Goal: Task Accomplishment & Management: Use online tool/utility

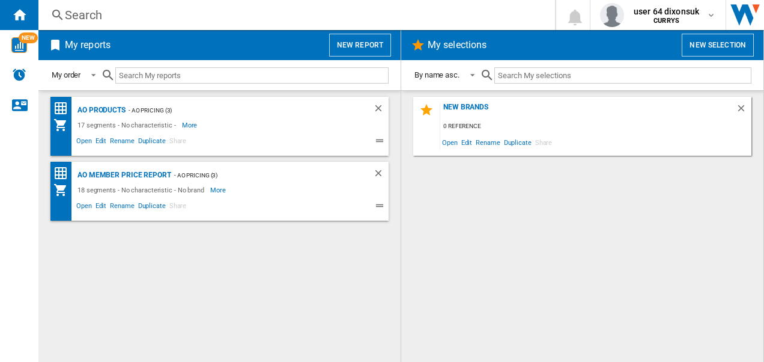
click at [352, 39] on button "New report" at bounding box center [360, 45] width 62 height 23
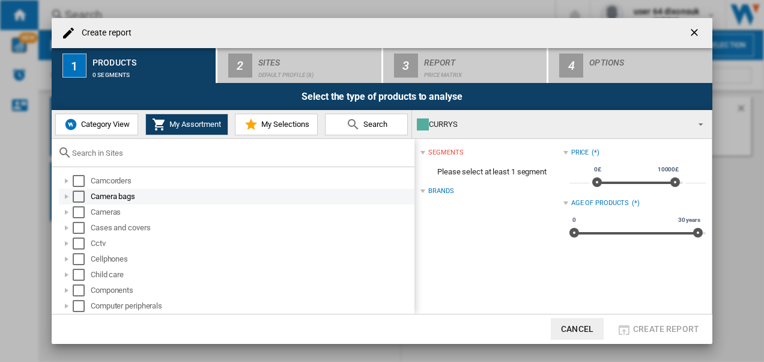
drag, startPoint x: 87, startPoint y: 181, endPoint x: 78, endPoint y: 195, distance: 16.5
click at [82, 185] on md-checkbox "Select" at bounding box center [82, 181] width 18 height 12
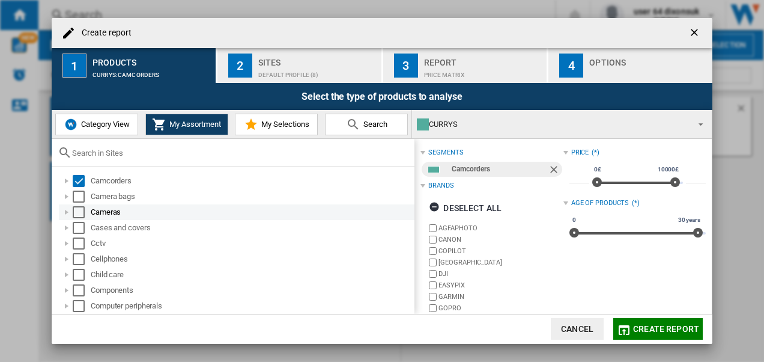
drag, startPoint x: 78, startPoint y: 195, endPoint x: 78, endPoint y: 206, distance: 11.4
click at [78, 196] on div "Select" at bounding box center [79, 196] width 12 height 12
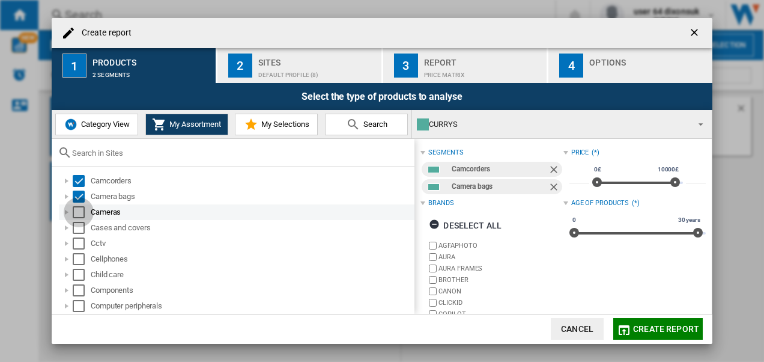
drag, startPoint x: 78, startPoint y: 211, endPoint x: 78, endPoint y: 224, distance: 12.6
click at [78, 212] on div "Select" at bounding box center [79, 212] width 12 height 12
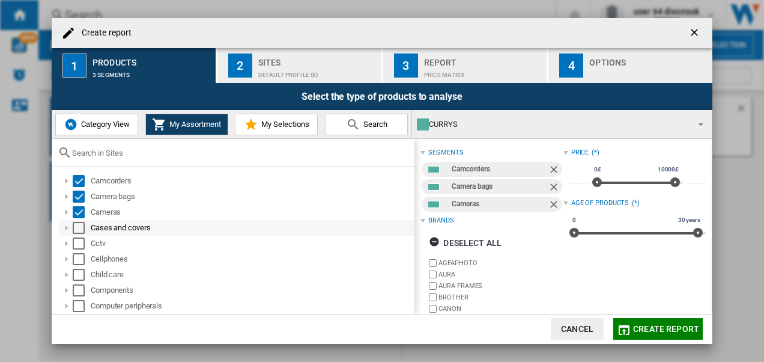
drag, startPoint x: 78, startPoint y: 226, endPoint x: 78, endPoint y: 234, distance: 8.4
click at [78, 227] on div "Select" at bounding box center [79, 228] width 12 height 12
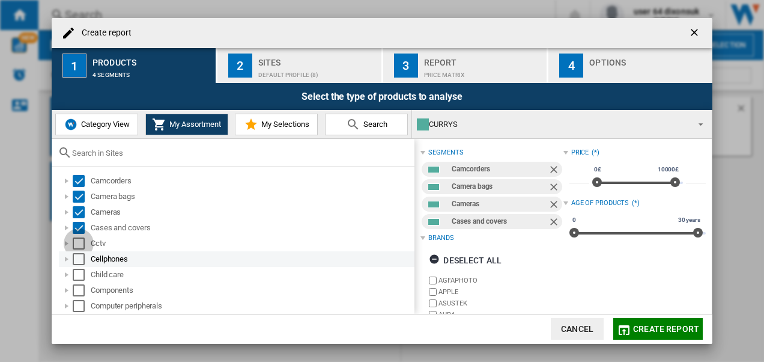
drag, startPoint x: 78, startPoint y: 240, endPoint x: 78, endPoint y: 256, distance: 15.6
click at [78, 243] on div "Select" at bounding box center [79, 243] width 12 height 12
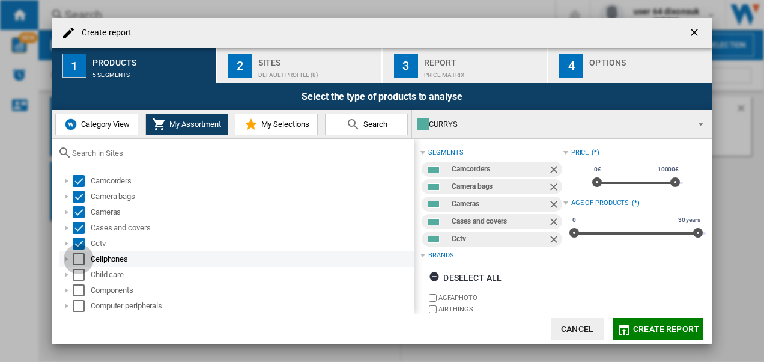
drag, startPoint x: 78, startPoint y: 257, endPoint x: 79, endPoint y: 272, distance: 15.1
click at [78, 257] on div "Select" at bounding box center [79, 259] width 12 height 12
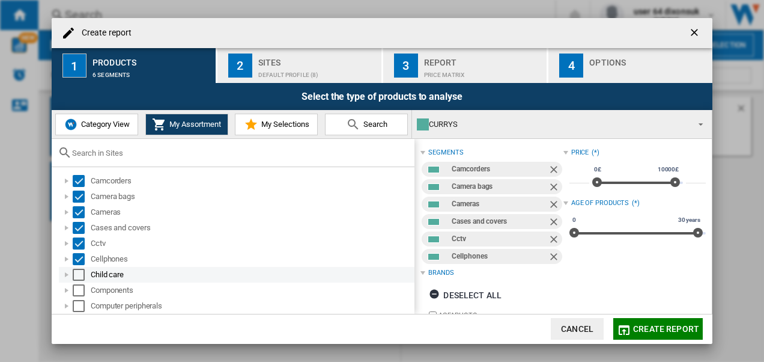
drag, startPoint x: 79, startPoint y: 272, endPoint x: 79, endPoint y: 282, distance: 10.8
click at [79, 273] on div "Select" at bounding box center [79, 275] width 12 height 12
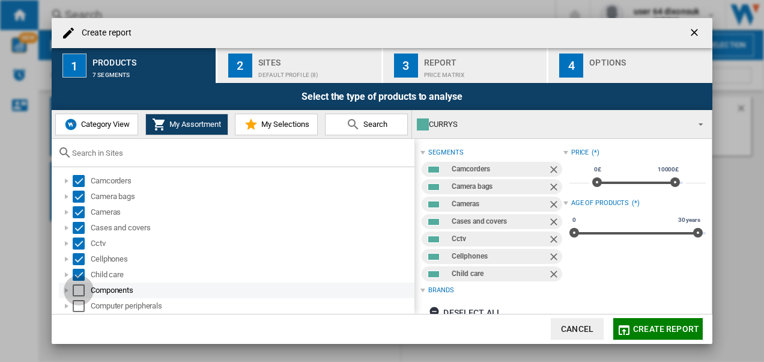
drag, startPoint x: 79, startPoint y: 286, endPoint x: 79, endPoint y: 303, distance: 16.8
click at [79, 288] on div "Select" at bounding box center [79, 290] width 12 height 12
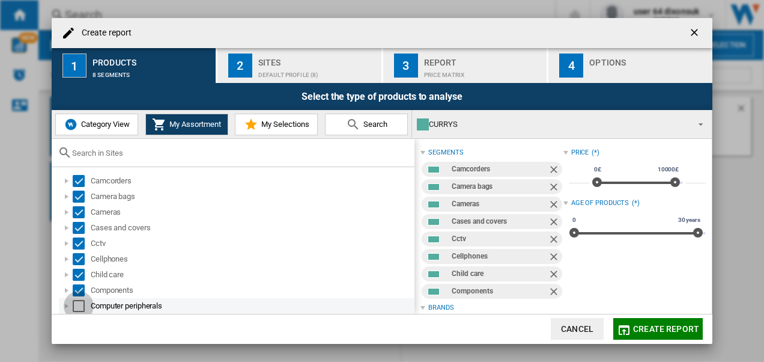
click at [79, 305] on div "Select" at bounding box center [79, 306] width 12 height 12
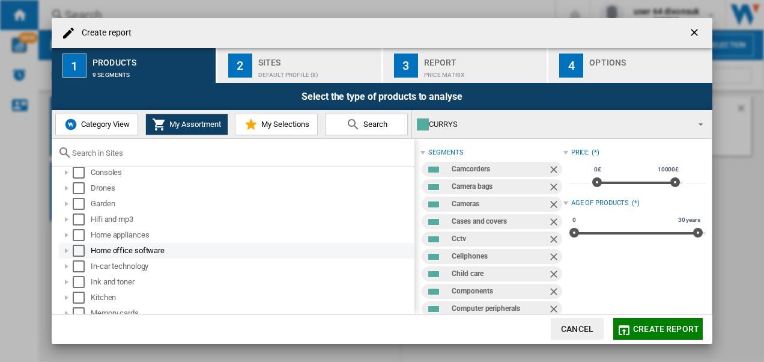
scroll to position [120, 0]
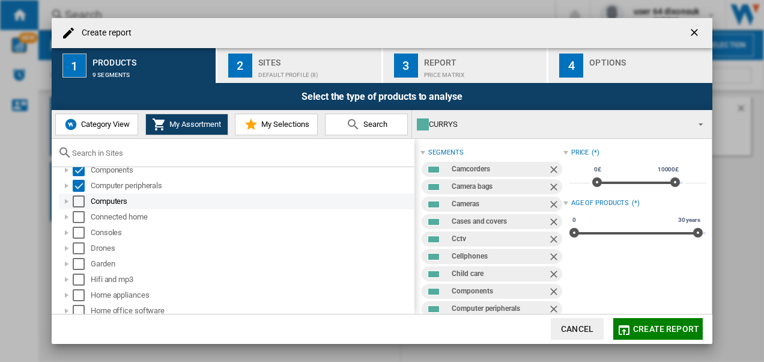
click at [82, 204] on div "Select" at bounding box center [79, 201] width 12 height 12
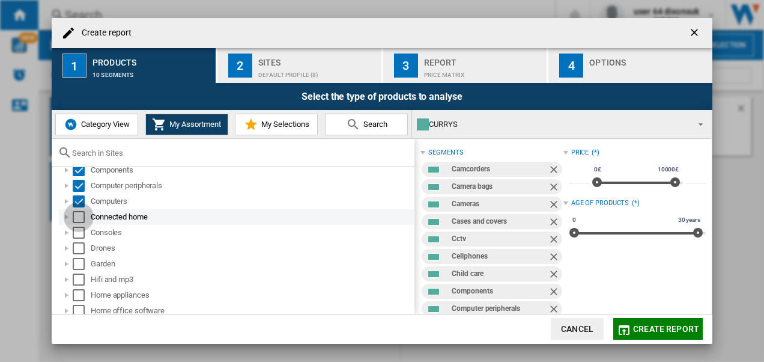
click at [79, 218] on div "Select" at bounding box center [79, 217] width 12 height 12
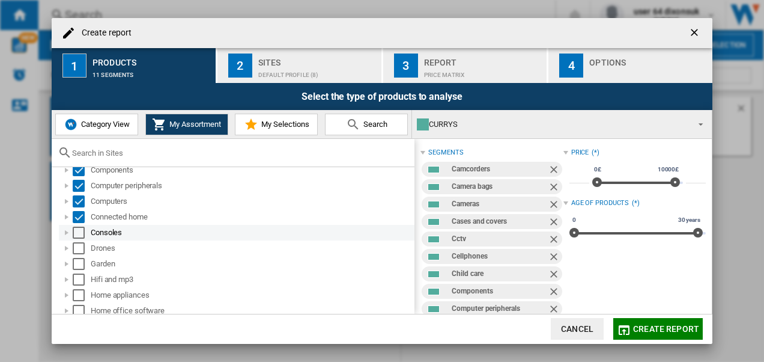
click at [77, 234] on div "Select" at bounding box center [79, 233] width 12 height 12
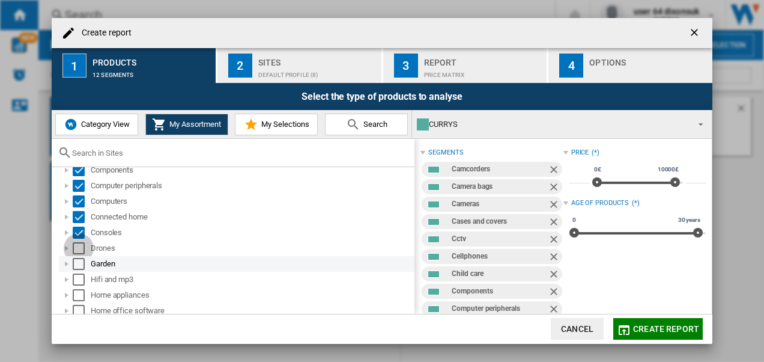
drag, startPoint x: 77, startPoint y: 248, endPoint x: 76, endPoint y: 261, distance: 13.2
click at [77, 249] on div "Select" at bounding box center [79, 248] width 12 height 12
click at [76, 264] on div "Select" at bounding box center [79, 264] width 12 height 12
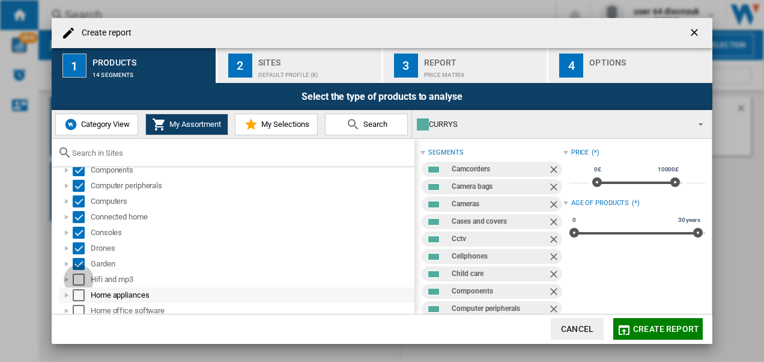
drag, startPoint x: 75, startPoint y: 276, endPoint x: 75, endPoint y: 287, distance: 10.8
click at [75, 283] on div "Select" at bounding box center [79, 279] width 12 height 12
click at [76, 292] on div "Select" at bounding box center [79, 295] width 12 height 12
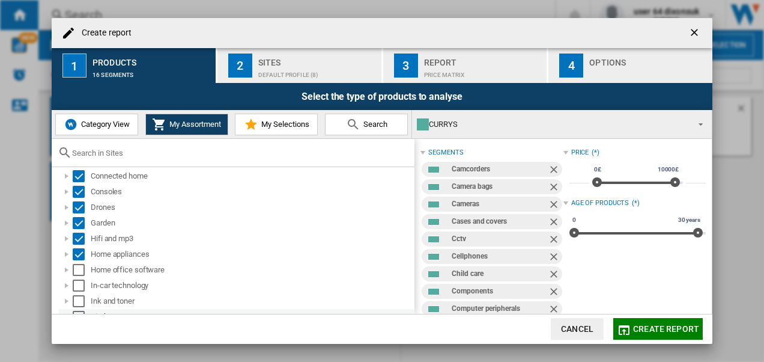
scroll to position [180, 0]
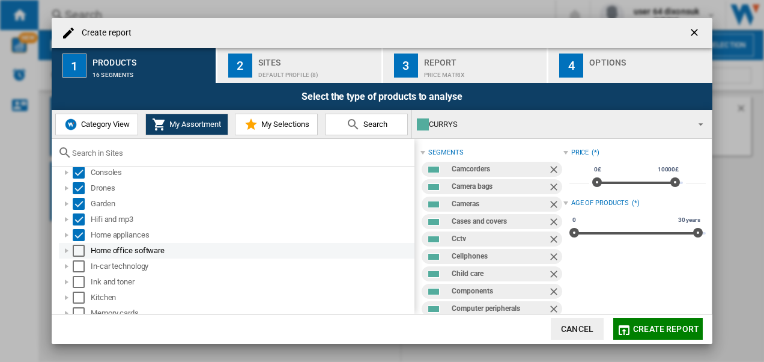
click at [81, 249] on div "Select" at bounding box center [79, 251] width 12 height 12
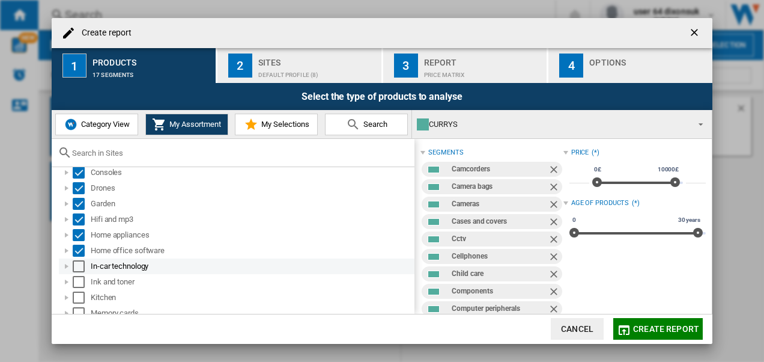
click at [82, 268] on div "Select" at bounding box center [79, 266] width 12 height 12
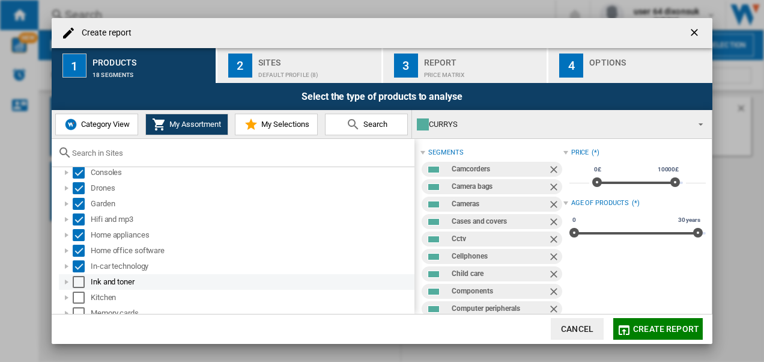
click at [82, 282] on div "Select" at bounding box center [79, 282] width 12 height 12
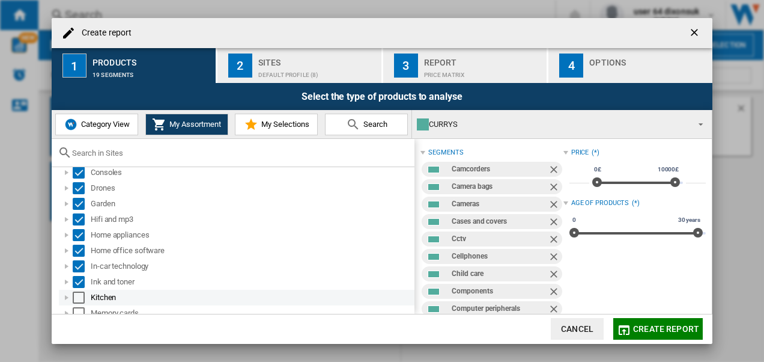
click at [82, 293] on div "Select" at bounding box center [79, 297] width 12 height 12
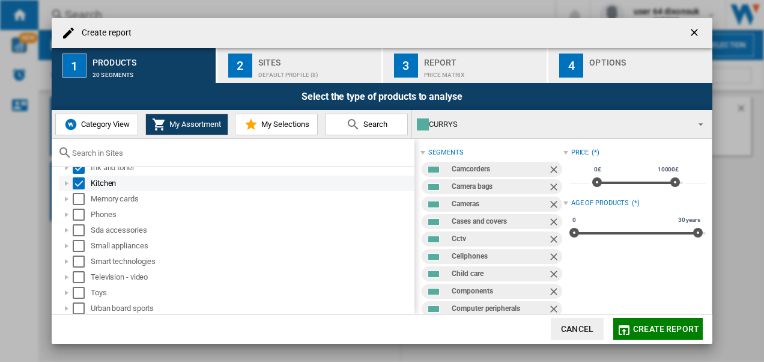
scroll to position [268, 0]
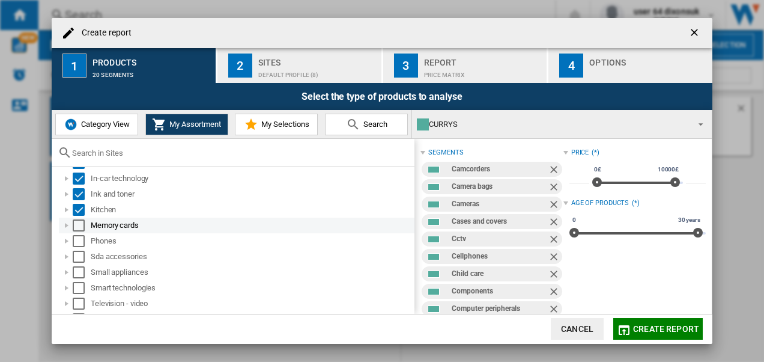
click at [81, 227] on div "Select" at bounding box center [79, 225] width 12 height 12
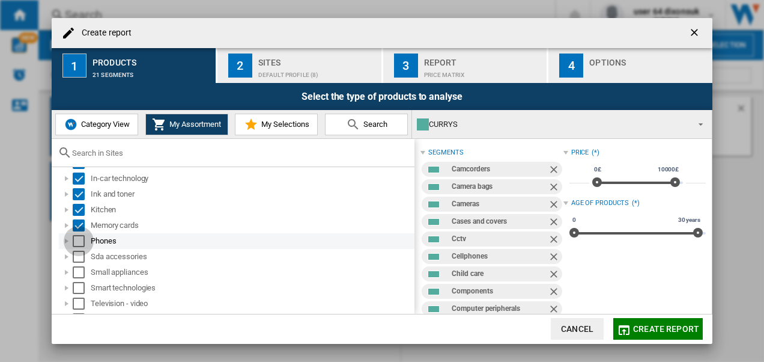
click at [76, 237] on div "Select" at bounding box center [79, 241] width 12 height 12
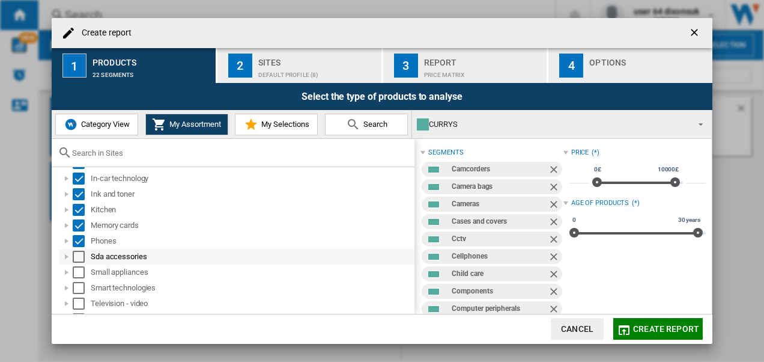
click at [75, 255] on div "Select" at bounding box center [79, 257] width 12 height 12
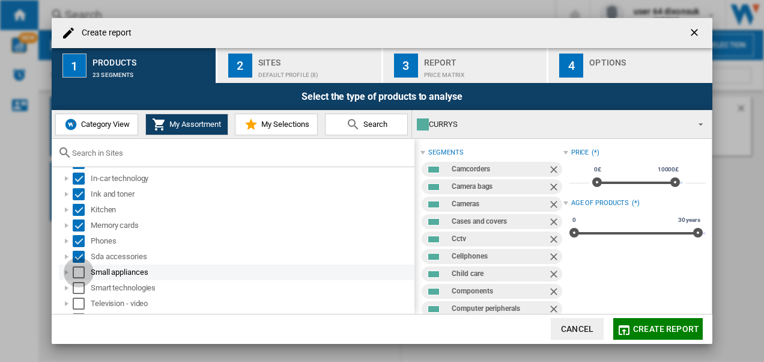
click at [76, 269] on div "Select" at bounding box center [79, 272] width 12 height 12
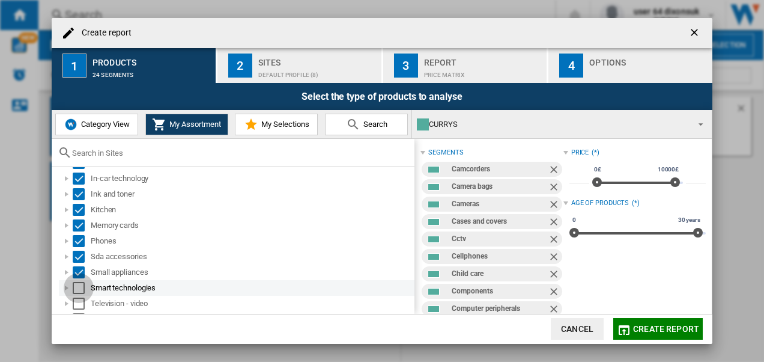
click at [79, 287] on div "Select" at bounding box center [79, 288] width 12 height 12
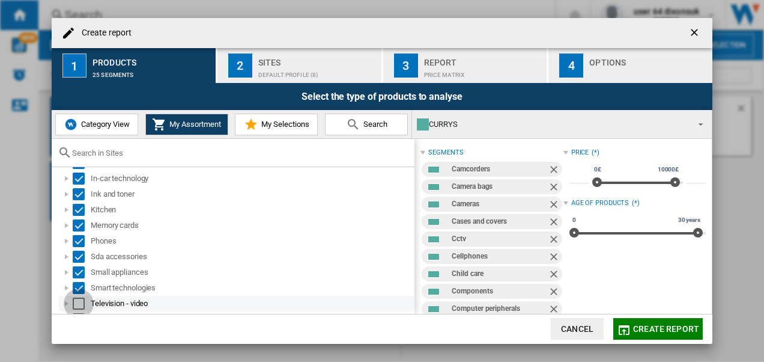
click at [79, 301] on div "Select" at bounding box center [79, 303] width 12 height 12
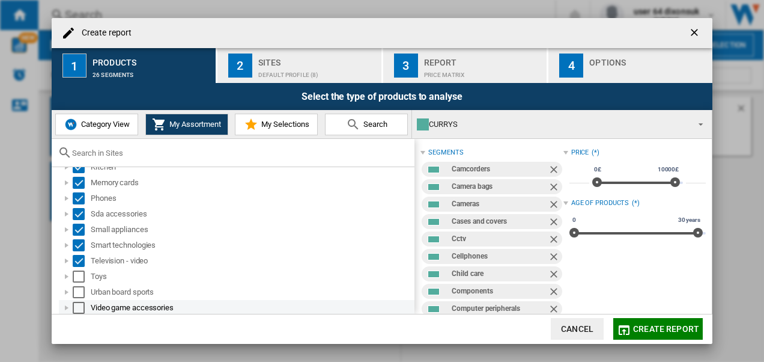
scroll to position [328, 0]
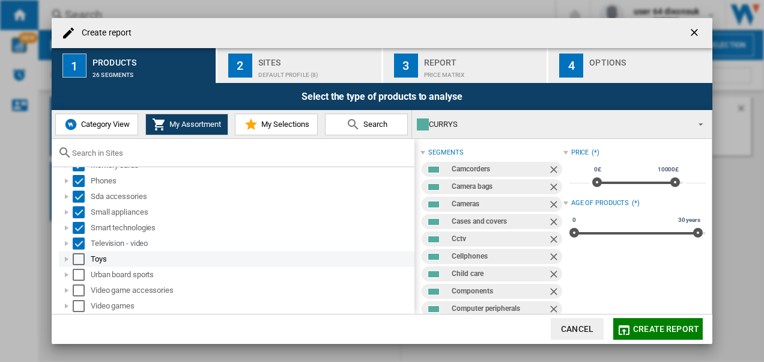
click at [81, 259] on div "Select" at bounding box center [79, 259] width 12 height 12
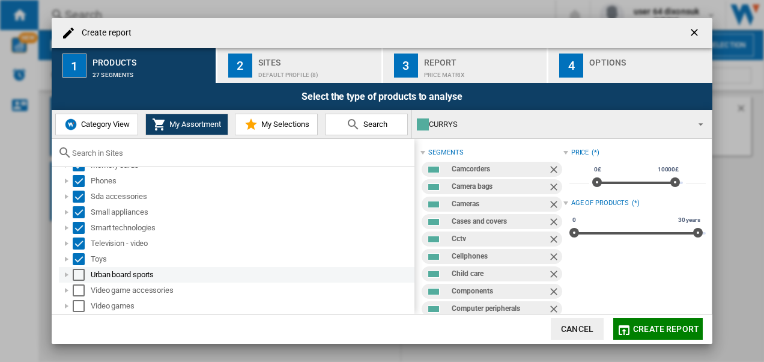
click at [78, 275] on div "Select" at bounding box center [79, 275] width 12 height 12
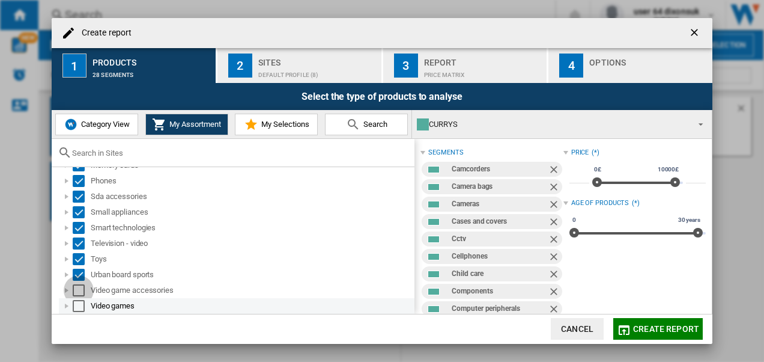
drag, startPoint x: 78, startPoint y: 287, endPoint x: 78, endPoint y: 299, distance: 12.0
click at [78, 292] on div "Select" at bounding box center [79, 290] width 12 height 12
drag, startPoint x: 78, startPoint y: 299, endPoint x: 115, endPoint y: 306, distance: 38.5
click at [79, 303] on div "Video games" at bounding box center [237, 306] width 356 height 16
click at [86, 305] on md-checkbox "Select" at bounding box center [82, 306] width 18 height 12
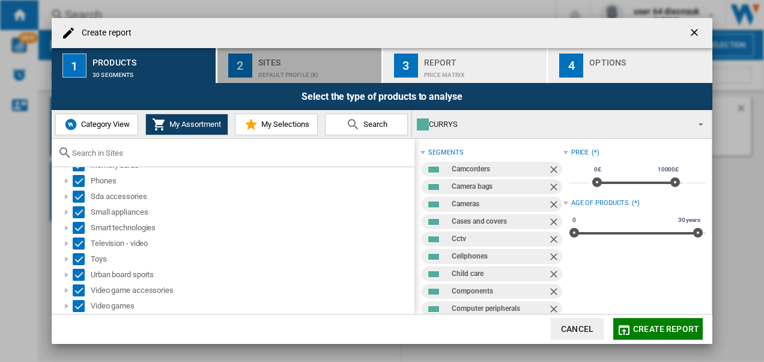
click at [302, 61] on div "Sites" at bounding box center [317, 59] width 118 height 13
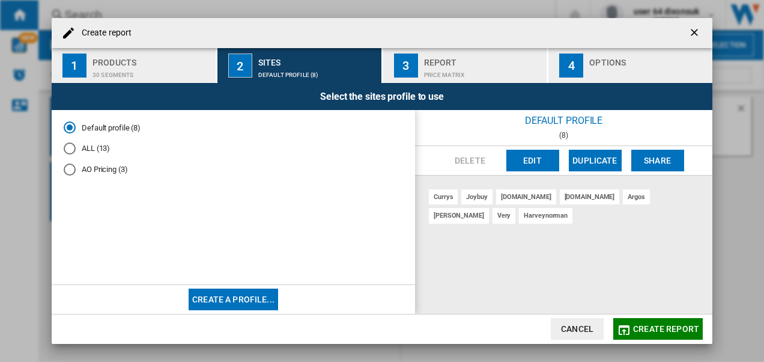
click at [480, 196] on div "joybuy" at bounding box center [477, 196] width 31 height 15
click at [532, 327] on span "Create report" at bounding box center [666, 329] width 66 height 10
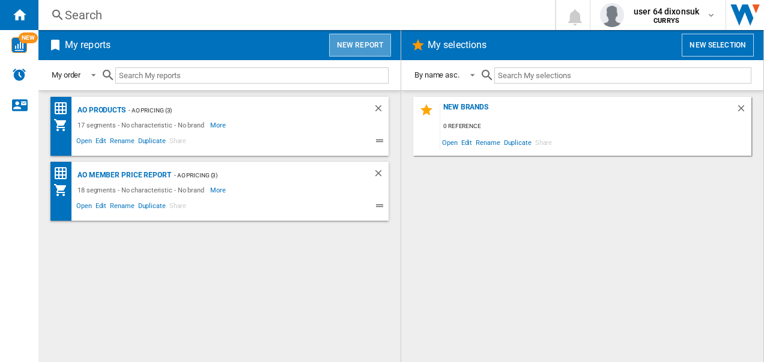
click at [351, 38] on button "New report" at bounding box center [360, 45] width 62 height 23
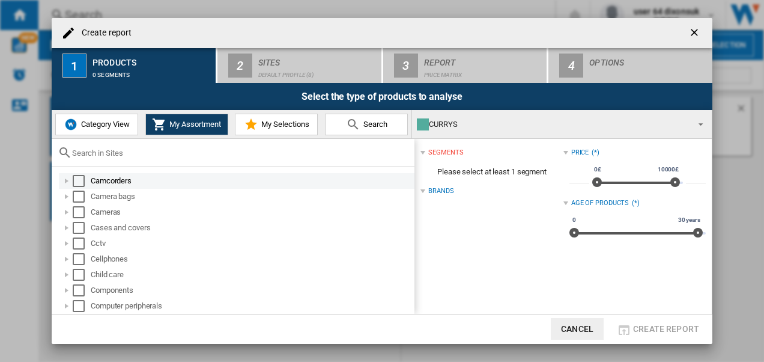
click at [76, 181] on div "Select" at bounding box center [79, 181] width 12 height 12
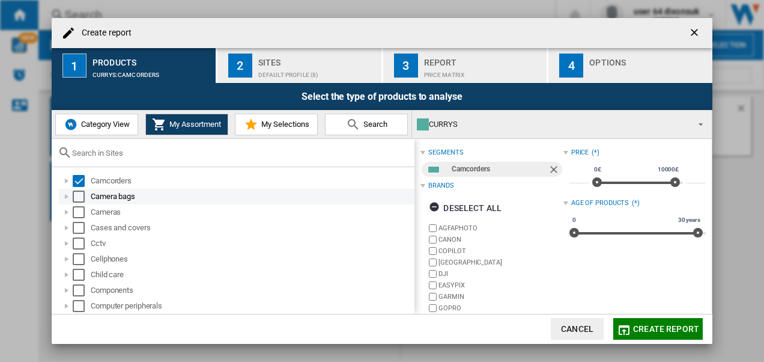
click at [77, 194] on div "Select" at bounding box center [79, 196] width 12 height 12
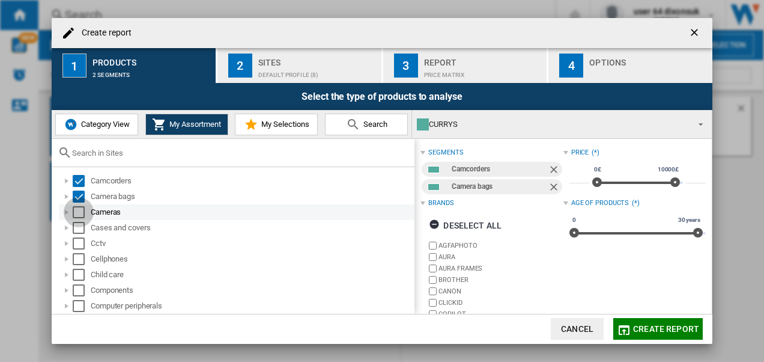
click at [79, 209] on div "Select" at bounding box center [79, 212] width 12 height 12
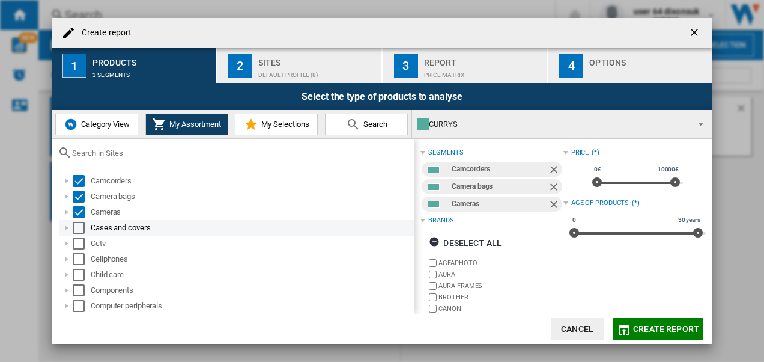
drag, startPoint x: 79, startPoint y: 221, endPoint x: 79, endPoint y: 232, distance: 10.8
click at [79, 224] on div "Cases and covers" at bounding box center [237, 228] width 356 height 16
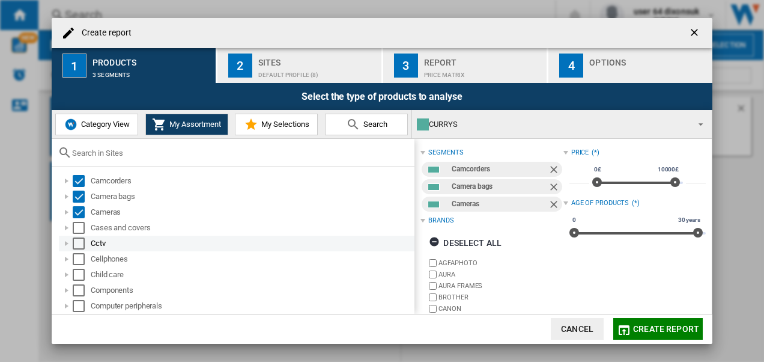
click at [79, 236] on div "Cctv" at bounding box center [237, 244] width 356 height 16
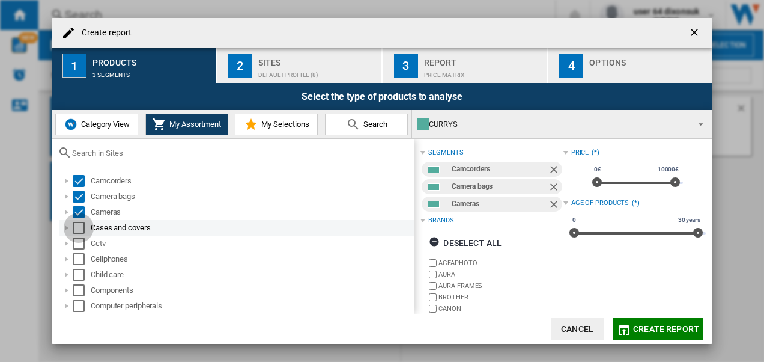
click at [79, 230] on div "Select" at bounding box center [79, 228] width 12 height 12
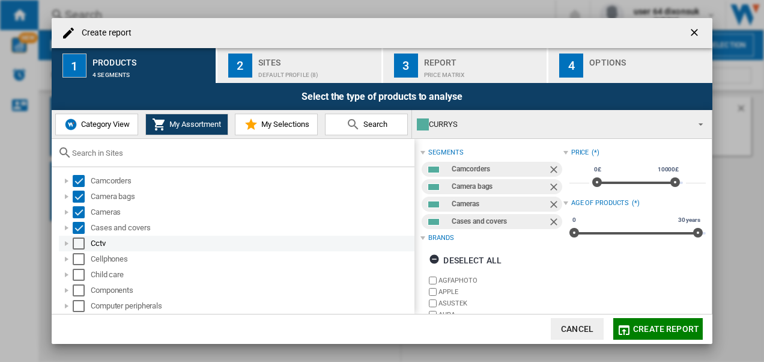
click at [79, 242] on div "Select" at bounding box center [79, 243] width 12 height 12
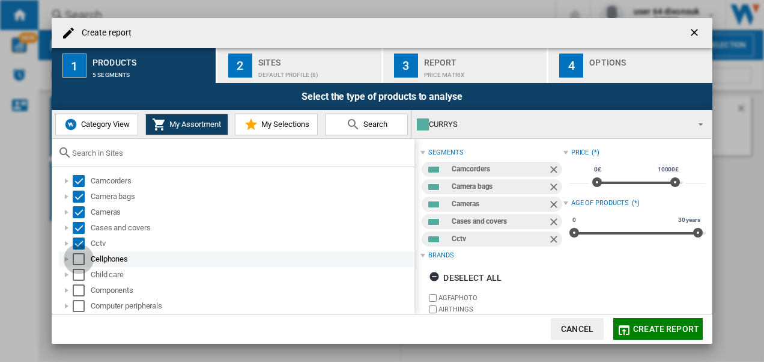
click at [79, 260] on div "Select" at bounding box center [79, 259] width 12 height 12
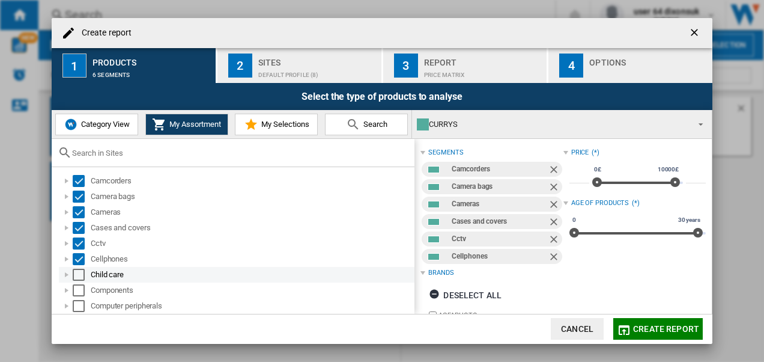
click at [78, 273] on div "Select" at bounding box center [79, 275] width 12 height 12
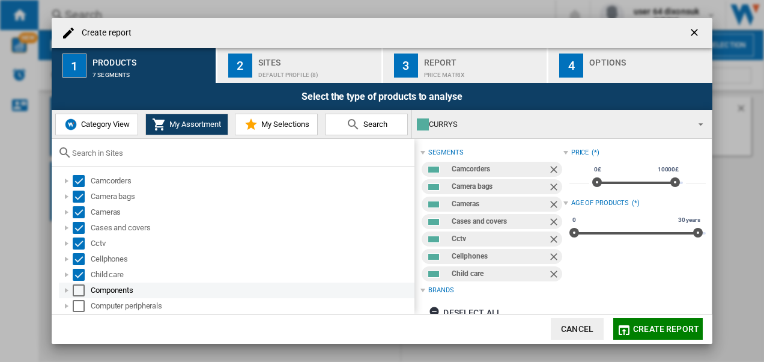
click at [77, 287] on div "Select" at bounding box center [79, 290] width 12 height 12
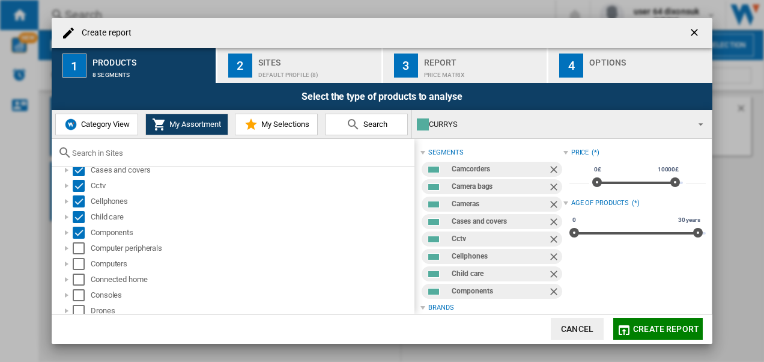
scroll to position [120, 0]
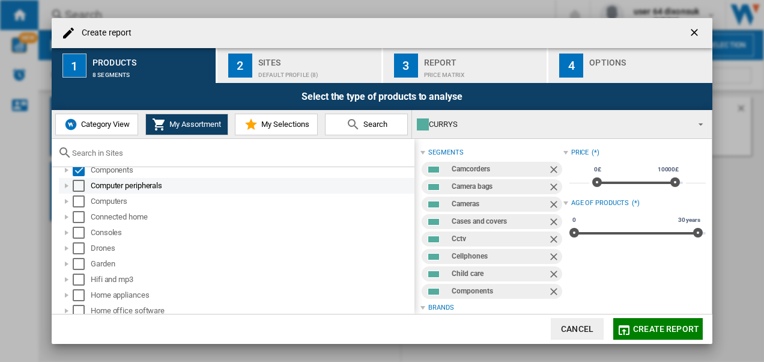
click at [77, 181] on div "Select" at bounding box center [79, 186] width 12 height 12
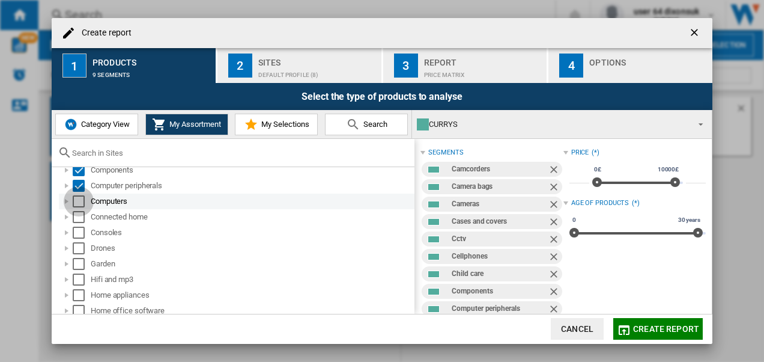
click at [81, 198] on div "Select" at bounding box center [79, 201] width 12 height 12
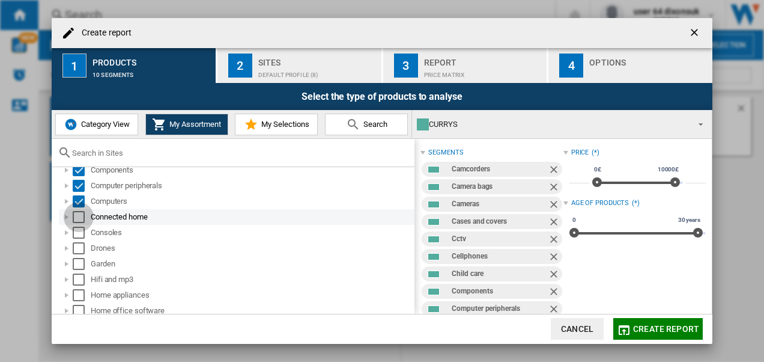
click at [79, 219] on div "Select" at bounding box center [79, 217] width 12 height 12
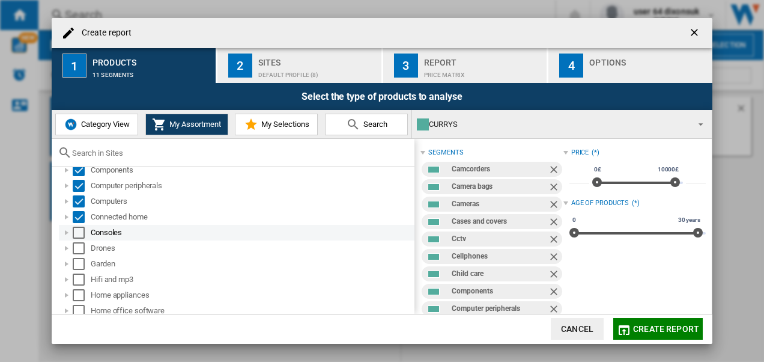
click at [79, 230] on div "Select" at bounding box center [79, 233] width 12 height 12
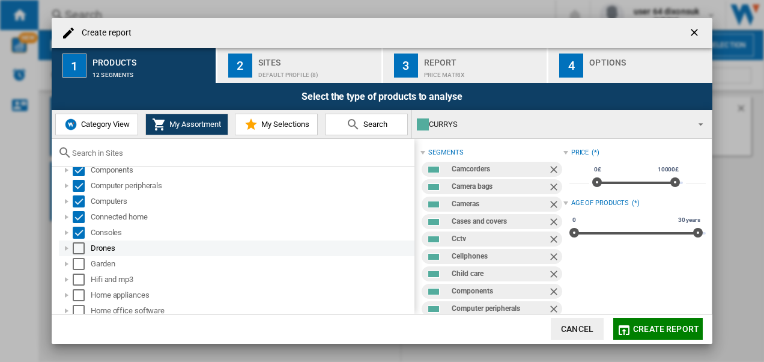
click at [79, 246] on div "Select" at bounding box center [79, 248] width 12 height 12
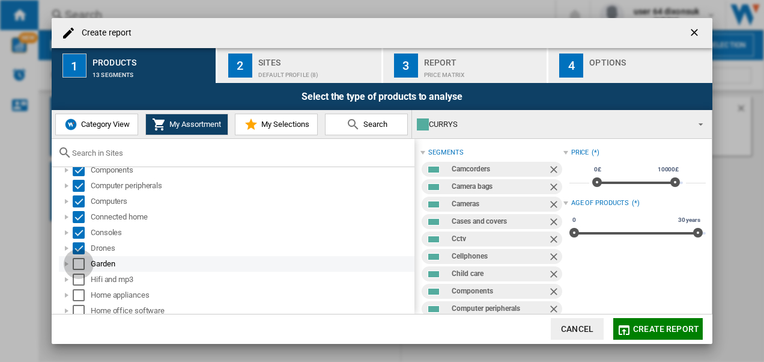
click at [79, 258] on div "Select" at bounding box center [79, 264] width 12 height 12
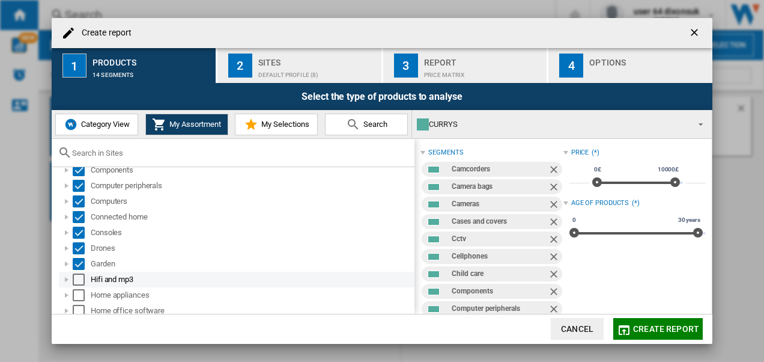
click at [79, 276] on div "Select" at bounding box center [79, 279] width 12 height 12
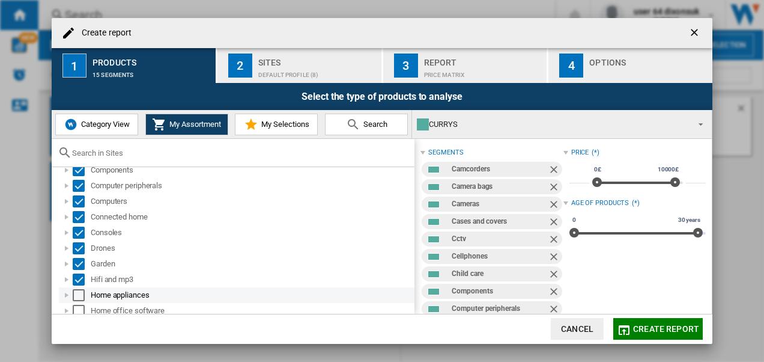
click at [81, 291] on div "Select" at bounding box center [79, 295] width 12 height 12
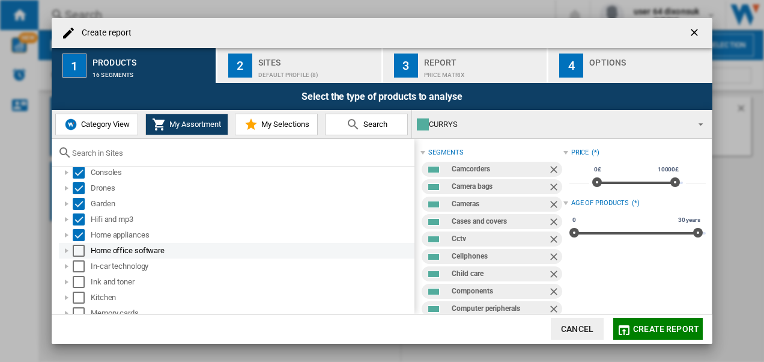
click at [77, 249] on div "Select" at bounding box center [79, 251] width 12 height 12
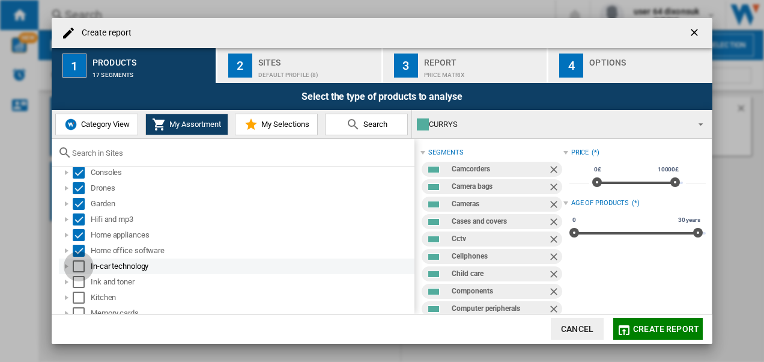
click at [79, 264] on div "Select" at bounding box center [79, 266] width 12 height 12
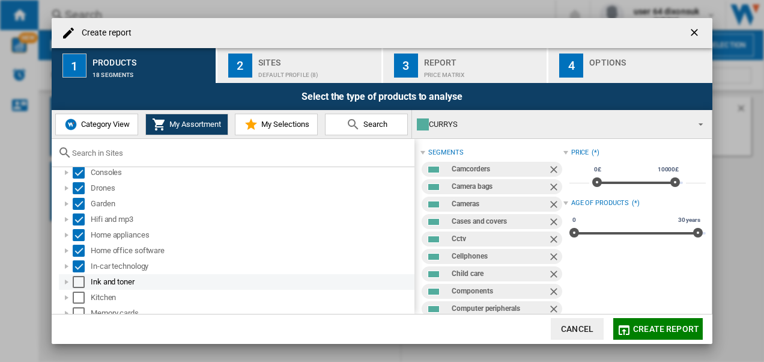
click at [79, 280] on div "Select" at bounding box center [79, 282] width 12 height 12
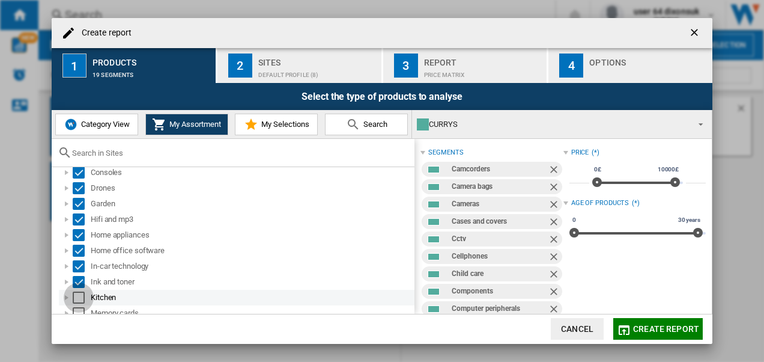
click at [81, 291] on div "Select" at bounding box center [79, 297] width 12 height 12
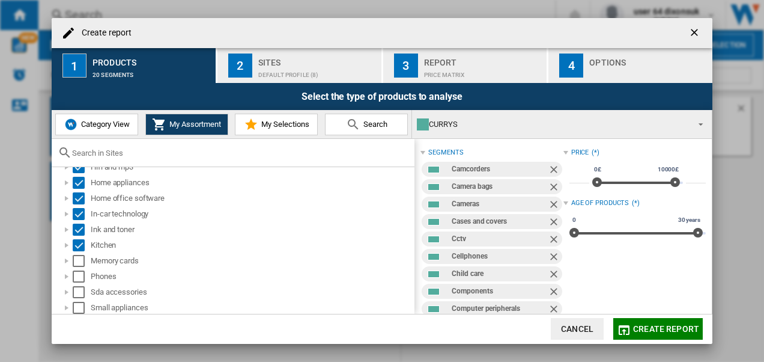
scroll to position [300, 0]
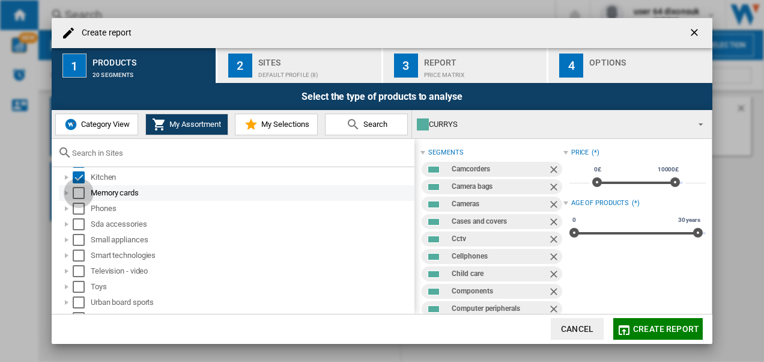
click at [83, 190] on div "Select" at bounding box center [79, 193] width 12 height 12
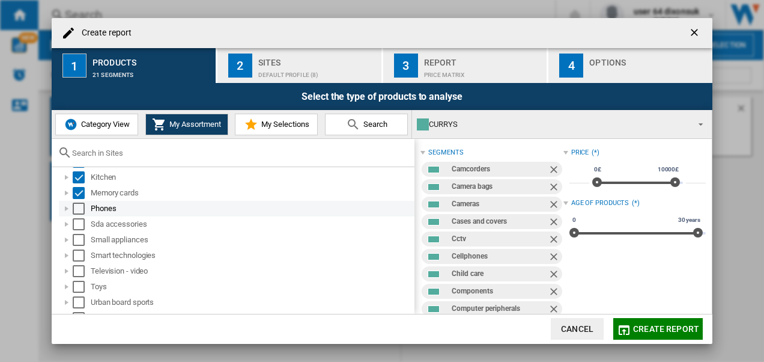
click at [83, 209] on div "Select" at bounding box center [79, 209] width 12 height 12
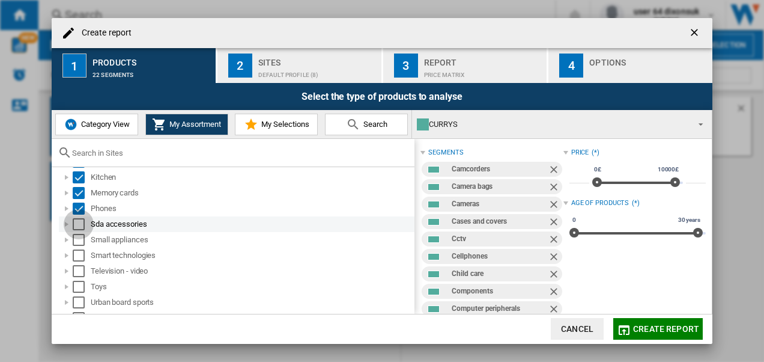
click at [82, 228] on div "Select" at bounding box center [79, 224] width 12 height 12
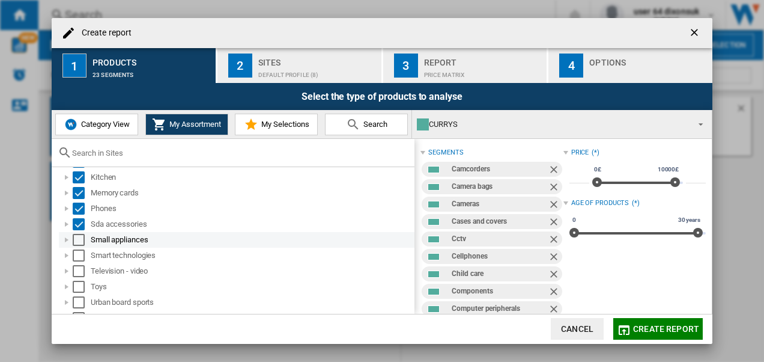
drag, startPoint x: 82, startPoint y: 242, endPoint x: 81, endPoint y: 248, distance: 6.0
click at [82, 243] on div "Select" at bounding box center [79, 240] width 12 height 12
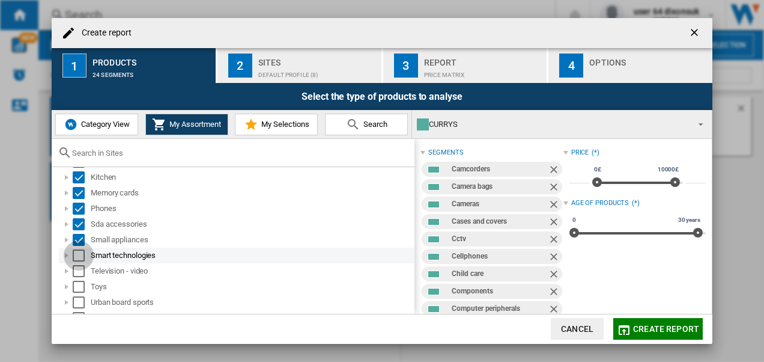
drag, startPoint x: 81, startPoint y: 255, endPoint x: 81, endPoint y: 268, distance: 12.6
click at [81, 256] on div "Select" at bounding box center [79, 255] width 12 height 12
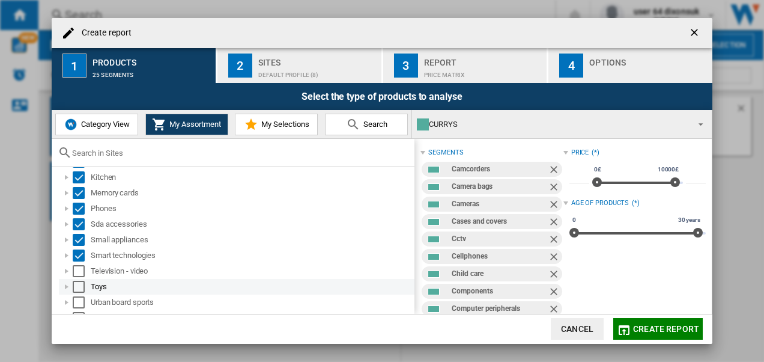
drag, startPoint x: 81, startPoint y: 269, endPoint x: 81, endPoint y: 279, distance: 9.6
click at [81, 270] on div "Select" at bounding box center [79, 271] width 12 height 12
drag, startPoint x: 81, startPoint y: 284, endPoint x: 81, endPoint y: 291, distance: 7.2
click at [81, 286] on div "Select" at bounding box center [79, 287] width 12 height 12
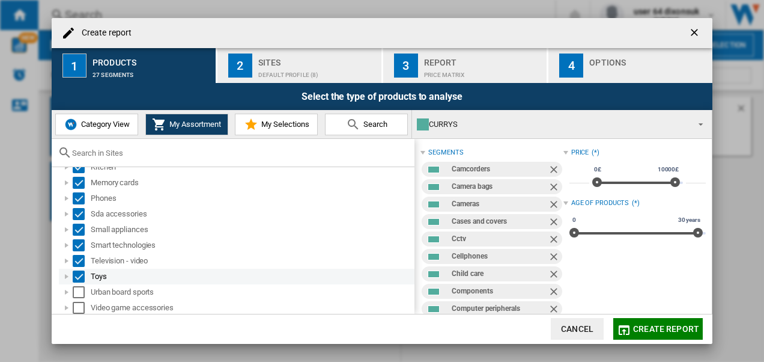
scroll to position [328, 0]
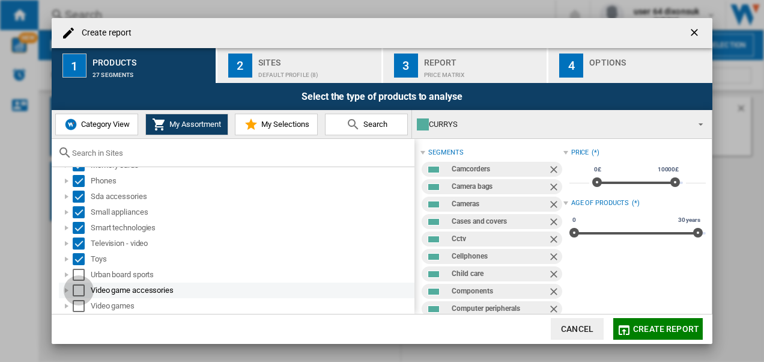
click at [81, 284] on div "Select" at bounding box center [79, 290] width 12 height 12
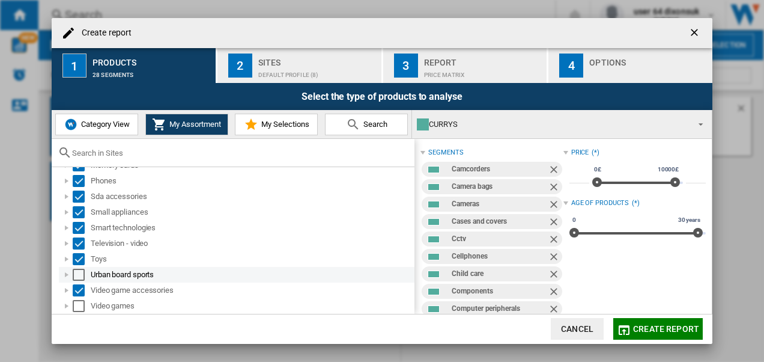
click at [79, 278] on div "Select" at bounding box center [79, 275] width 12 height 12
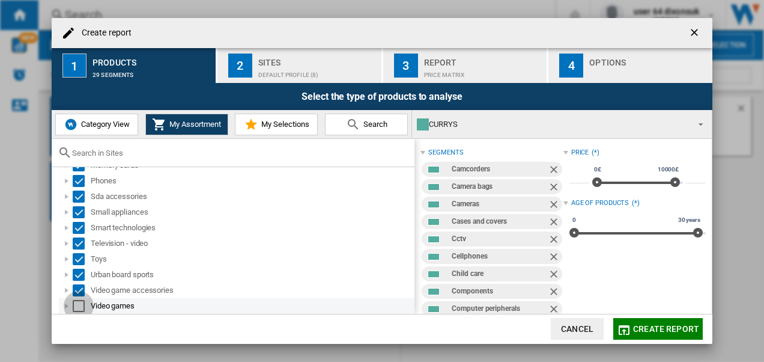
drag, startPoint x: 80, startPoint y: 303, endPoint x: 188, endPoint y: 288, distance: 109.1
click at [83, 304] on div "Select" at bounding box center [79, 306] width 12 height 12
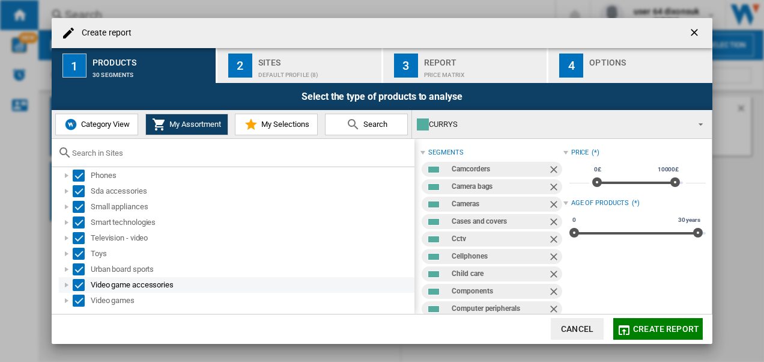
scroll to position [335, 0]
click at [310, 69] on div "Default profile (8)" at bounding box center [317, 72] width 118 height 13
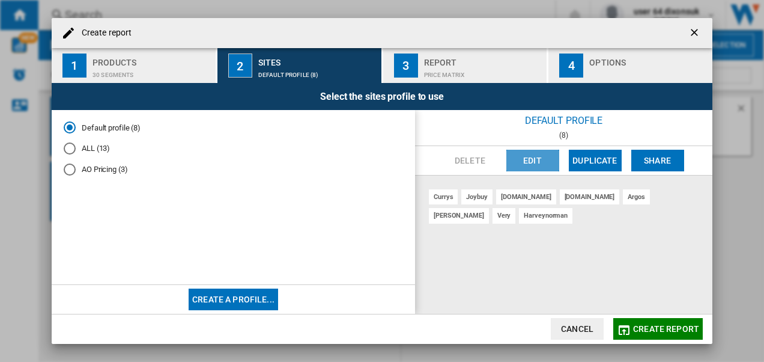
click at [532, 168] on button "Edit" at bounding box center [533, 161] width 53 height 22
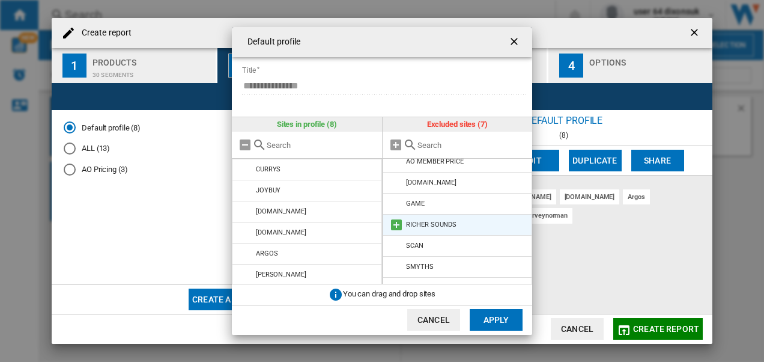
scroll to position [0, 0]
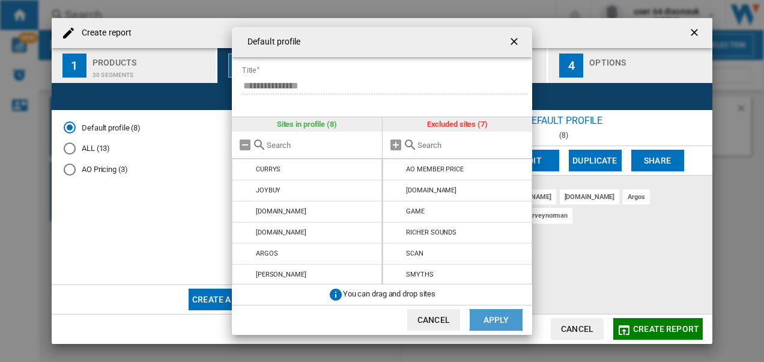
click at [486, 313] on button "Apply" at bounding box center [496, 320] width 53 height 22
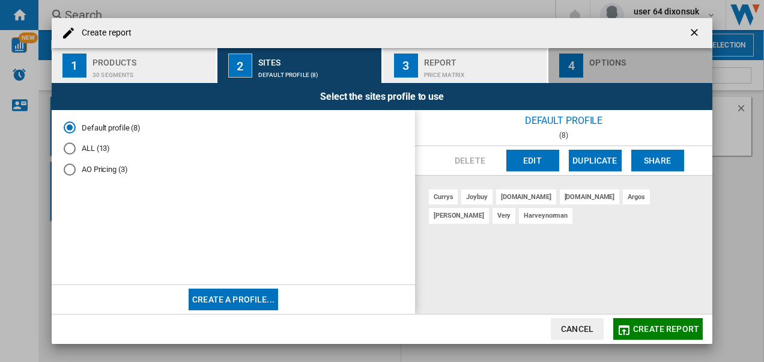
click at [532, 70] on div "4" at bounding box center [571, 65] width 24 height 24
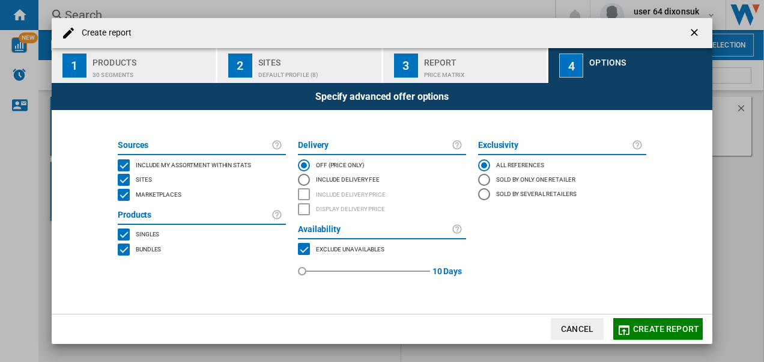
click at [433, 65] on div "Report" at bounding box center [483, 59] width 118 height 13
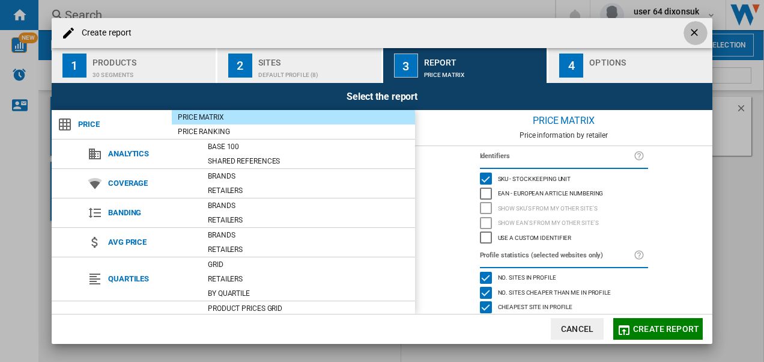
click at [532, 34] on ng-md-icon "getI18NText('BUTTONS.CLOSE_DIALOG')" at bounding box center [696, 33] width 14 height 14
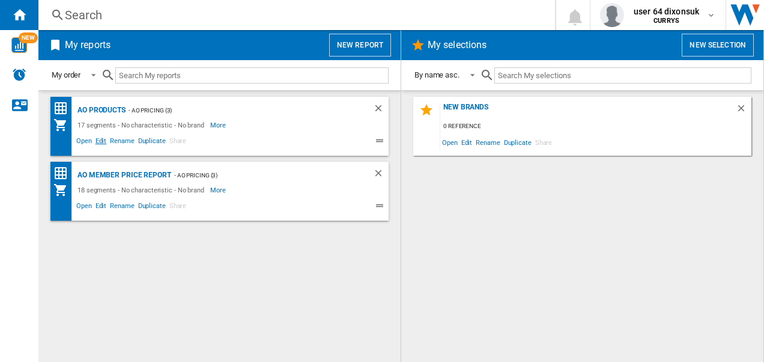
click at [103, 140] on span "Edit" at bounding box center [101, 142] width 15 height 14
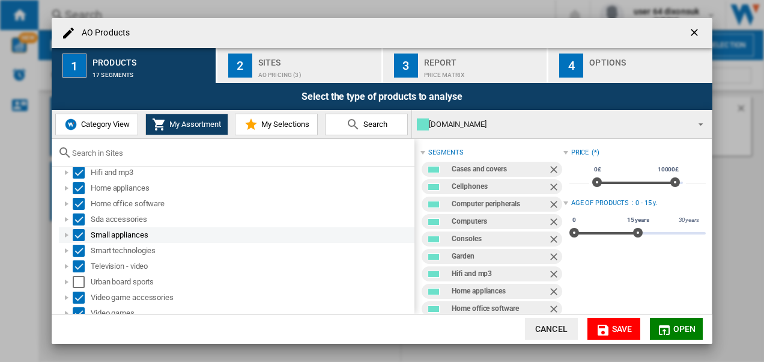
scroll to position [187, 0]
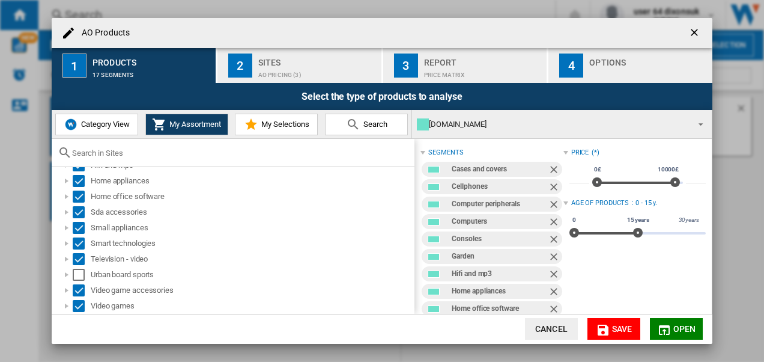
click at [532, 325] on button "Cancel" at bounding box center [551, 329] width 53 height 22
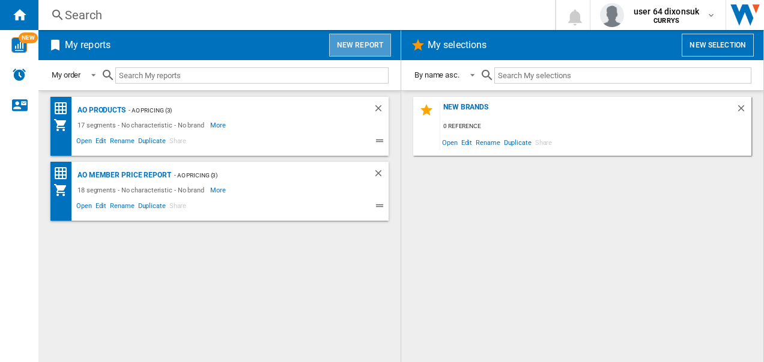
click at [375, 44] on button "New report" at bounding box center [360, 45] width 62 height 23
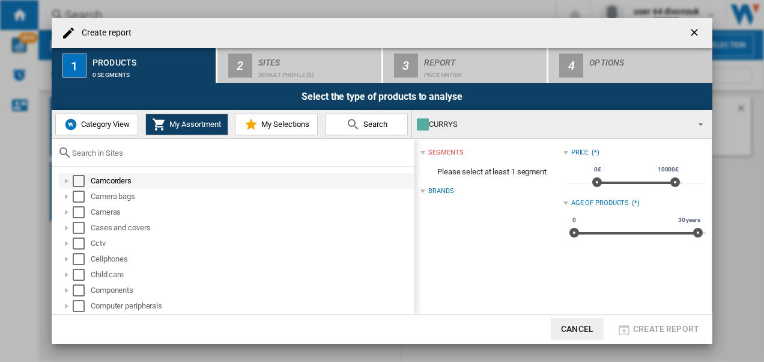
click at [86, 178] on md-checkbox "Select" at bounding box center [82, 181] width 18 height 12
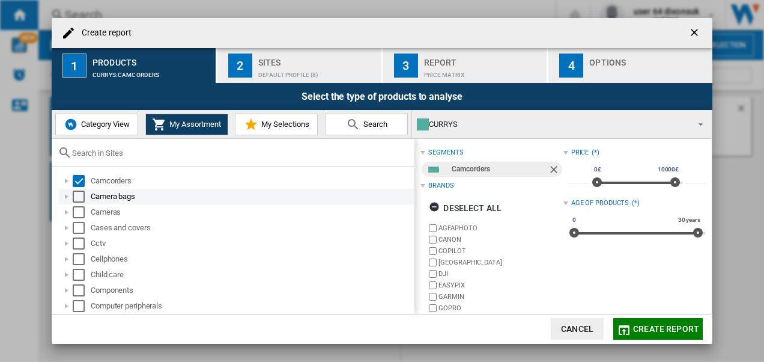
click at [84, 193] on div "Select" at bounding box center [79, 196] width 12 height 12
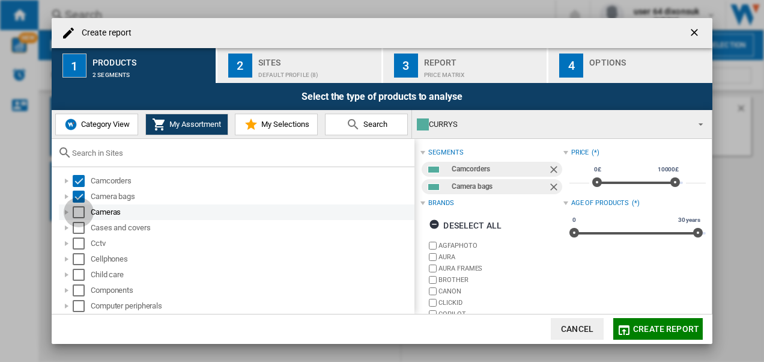
click at [82, 211] on div "Select" at bounding box center [79, 212] width 12 height 12
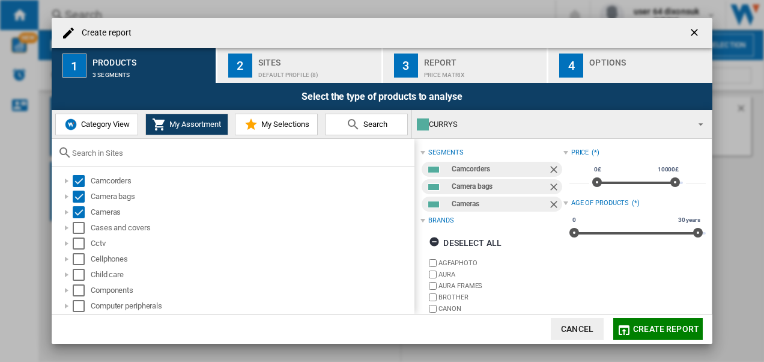
click at [325, 70] on div "Default profile (8)" at bounding box center [317, 72] width 118 height 13
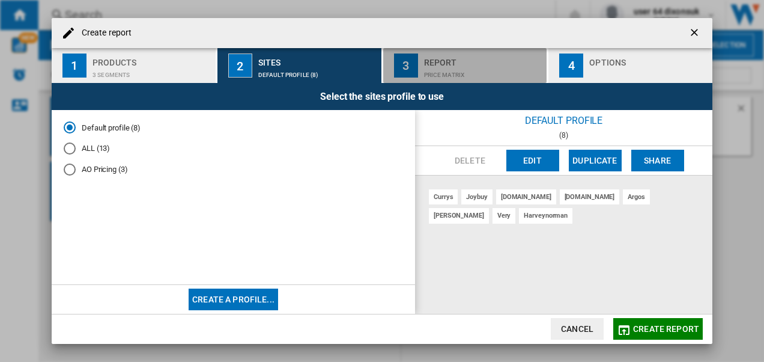
click at [438, 63] on div "Report" at bounding box center [483, 59] width 118 height 13
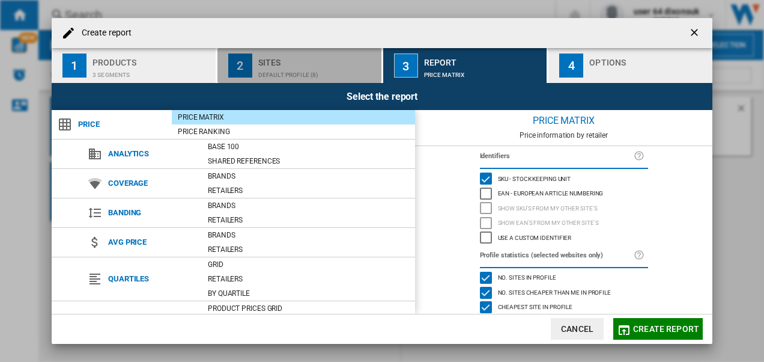
click at [331, 66] on div "Default profile (8)" at bounding box center [317, 72] width 118 height 13
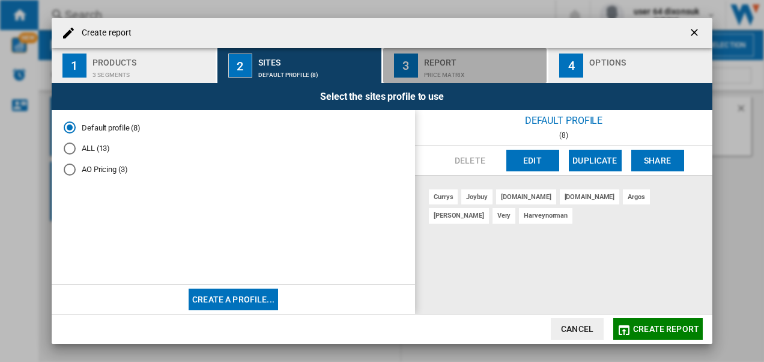
click at [412, 66] on div "3" at bounding box center [406, 65] width 24 height 24
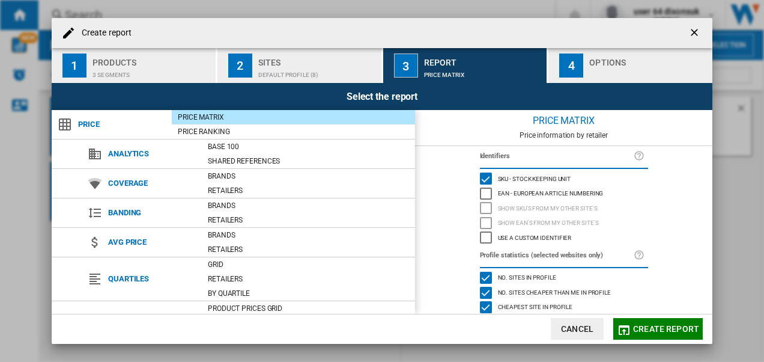
scroll to position [0, 0]
click at [532, 34] on ng-md-icon "getI18NText('BUTTONS.CLOSE_DIALOG')" at bounding box center [696, 33] width 14 height 14
